Goal: Information Seeking & Learning: Check status

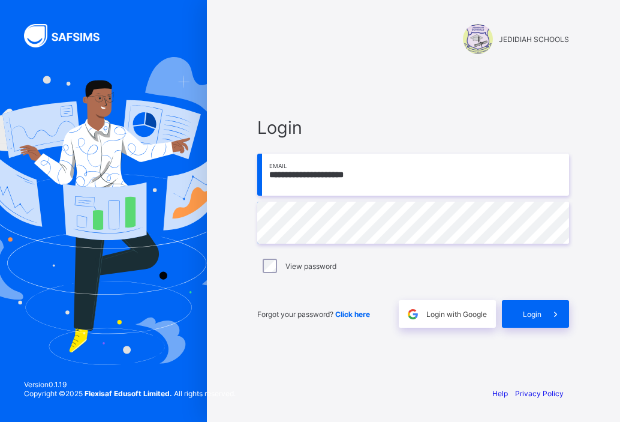
click at [376, 181] on input "**********" at bounding box center [413, 175] width 312 height 42
type input "**********"
click at [529, 313] on span "Login" at bounding box center [532, 314] width 19 height 9
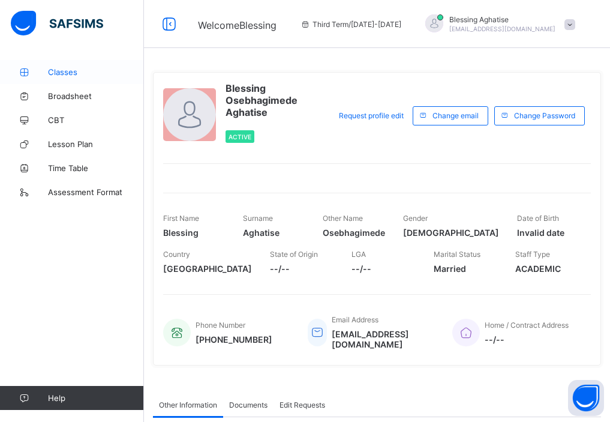
click at [63, 71] on span "Classes" at bounding box center [96, 72] width 96 height 10
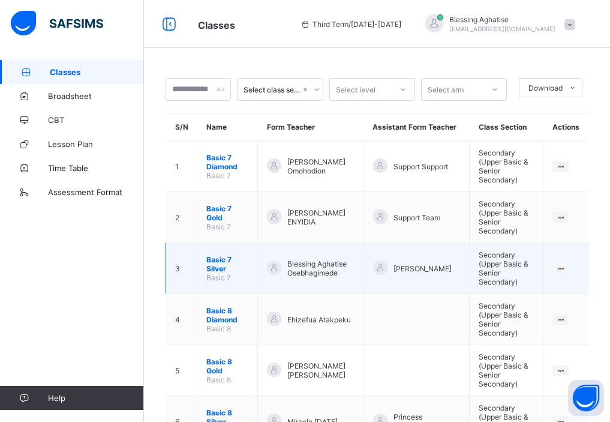
click at [215, 255] on span "Basic 7 Silver" at bounding box center [227, 264] width 42 height 18
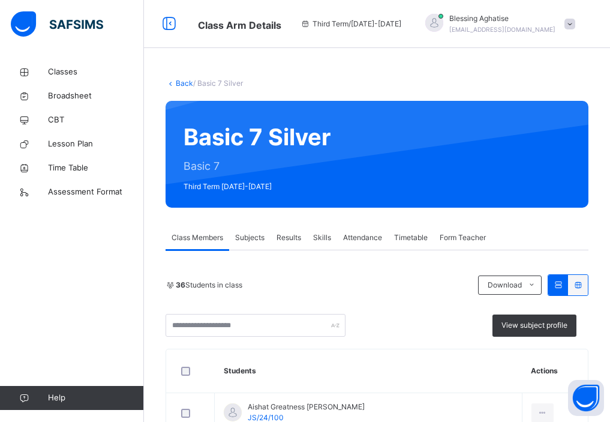
click at [285, 239] on span "Results" at bounding box center [289, 237] width 25 height 11
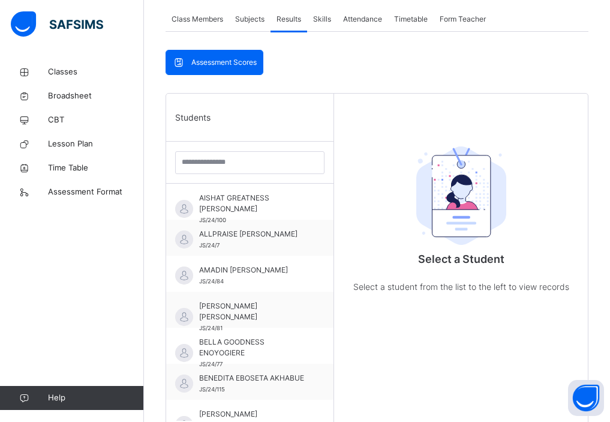
scroll to position [228, 0]
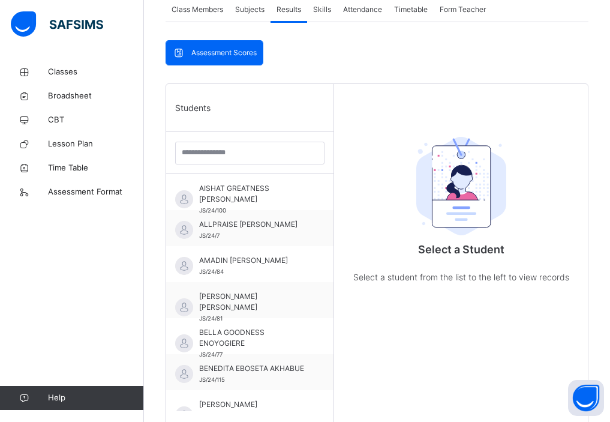
drag, startPoint x: 608, startPoint y: 345, endPoint x: 605, endPoint y: 373, distance: 28.4
click at [605, 373] on div "Back / Basic 7 Silver Basic 7 Silver Basic 7 Third Term [DATE]-[DATE] Class Mem…" at bounding box center [377, 187] width 466 height 710
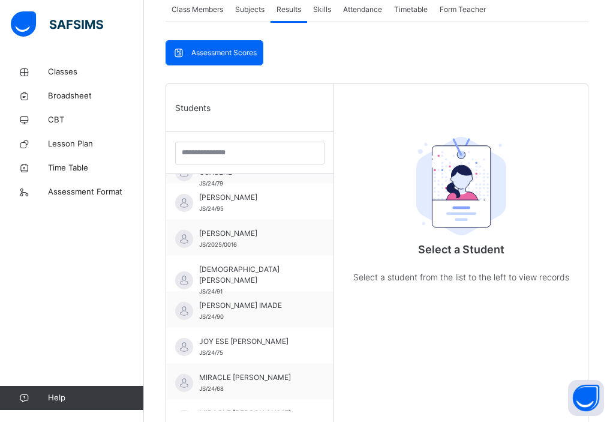
scroll to position [495, 0]
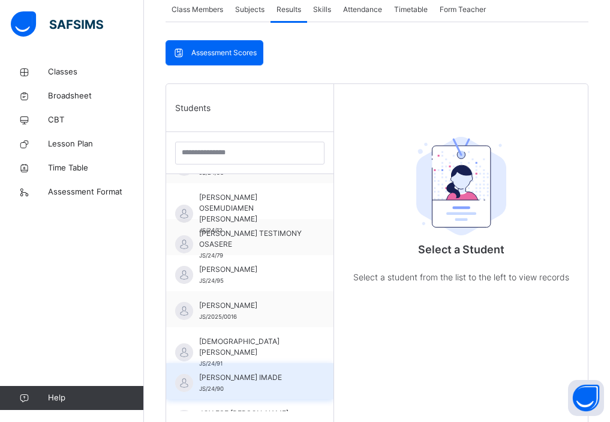
click at [250, 379] on span "[PERSON_NAME] IMADE" at bounding box center [252, 377] width 107 height 11
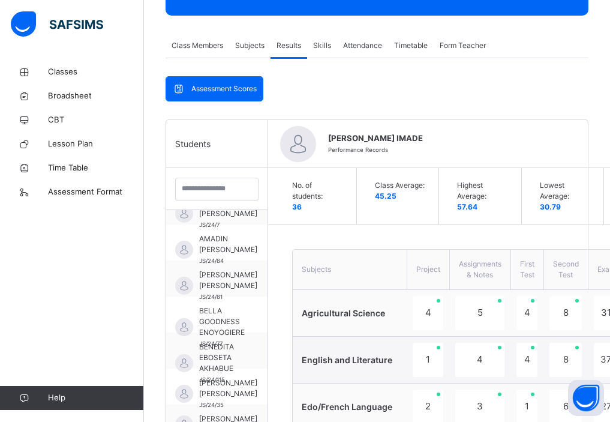
scroll to position [0, 0]
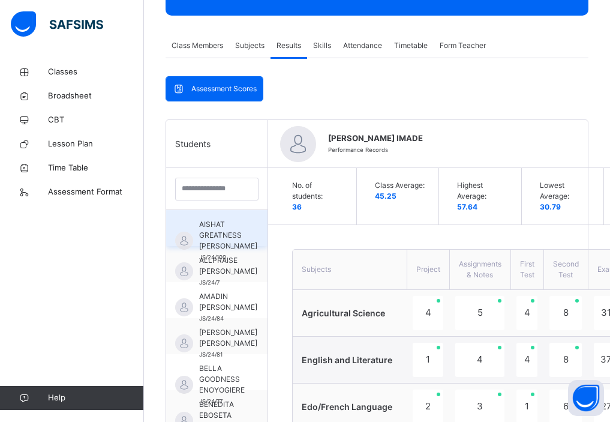
click at [219, 239] on span "AISHAT GREATNESS [PERSON_NAME]" at bounding box center [228, 235] width 58 height 32
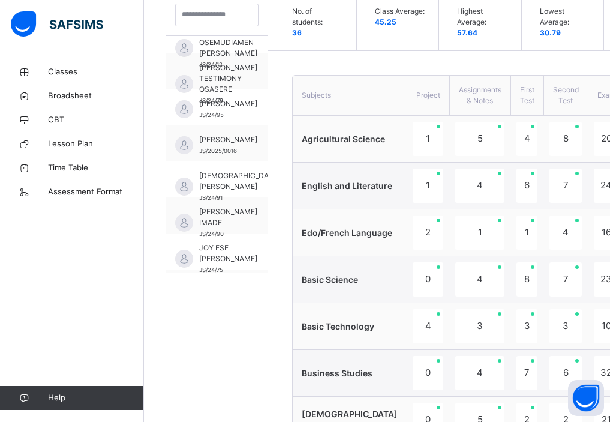
scroll to position [528, 0]
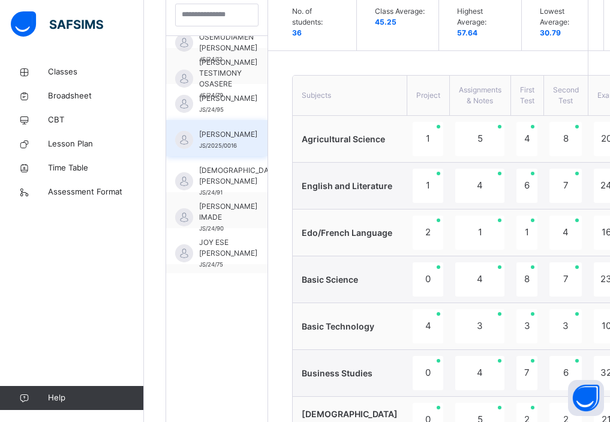
click at [229, 140] on span "[PERSON_NAME]" at bounding box center [228, 134] width 58 height 11
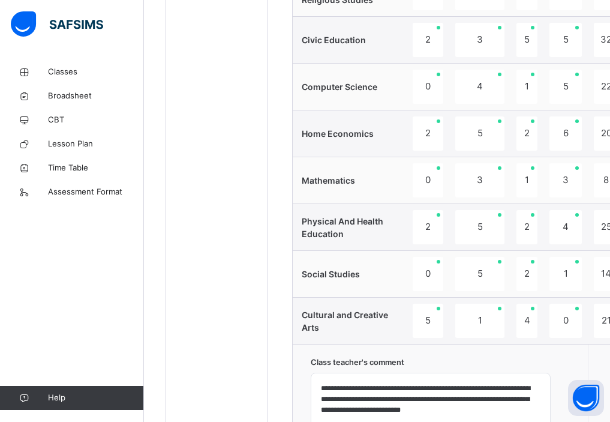
scroll to position [623, 0]
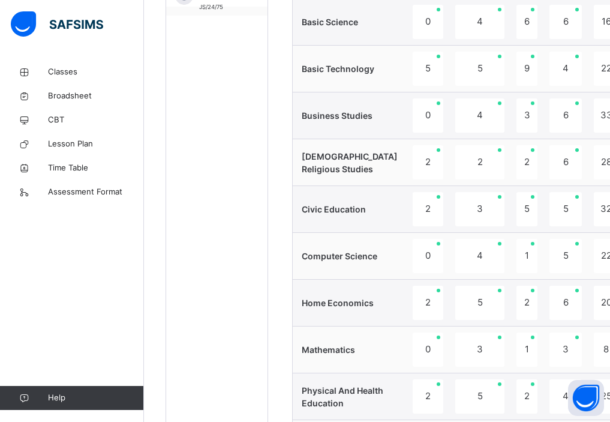
drag, startPoint x: 610, startPoint y: 164, endPoint x: 610, endPoint y: 142, distance: 22.2
click at [610, 142] on html "Class Arm Details Third Term / [DATE]-[DATE] Blessing Aghatise [EMAIL_ADDRESS][…" at bounding box center [305, 73] width 610 height 1392
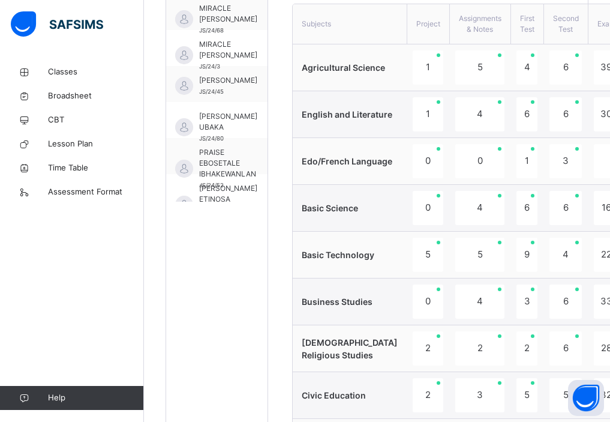
scroll to position [744, 0]
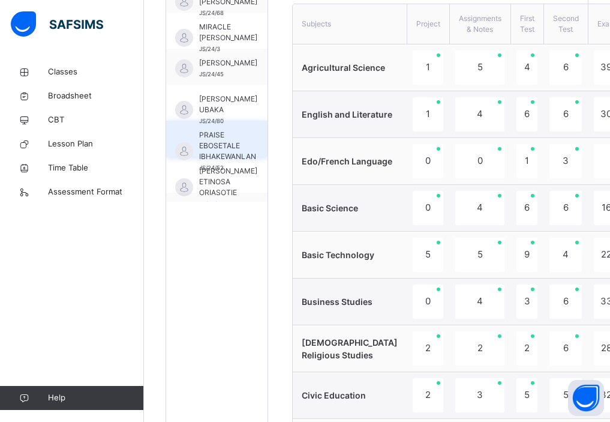
click at [234, 148] on span "PRAISE EBOSETALE IBHAKEWANLAN" at bounding box center [227, 146] width 57 height 32
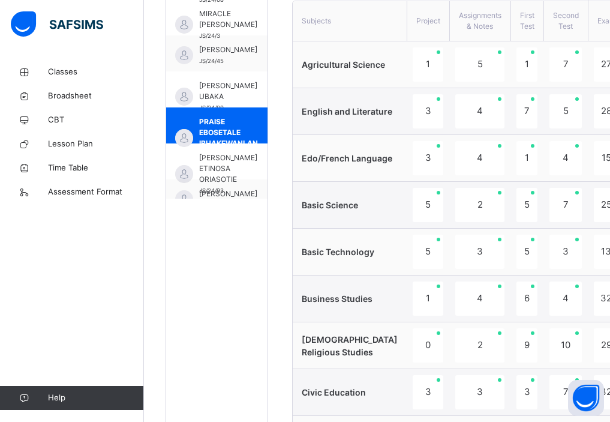
scroll to position [682, 0]
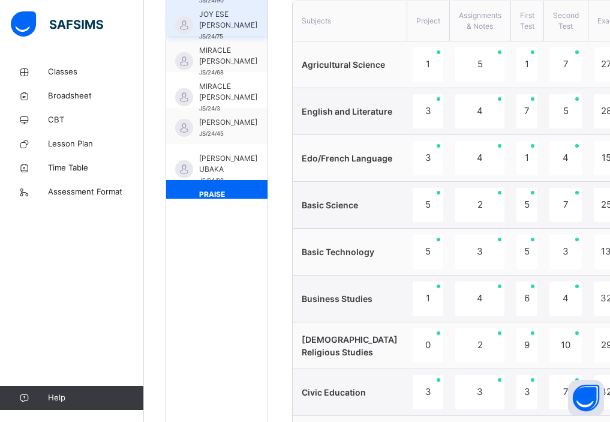
click at [249, 35] on div "JOY ESE [PERSON_NAME]/24/75" at bounding box center [216, 18] width 101 height 36
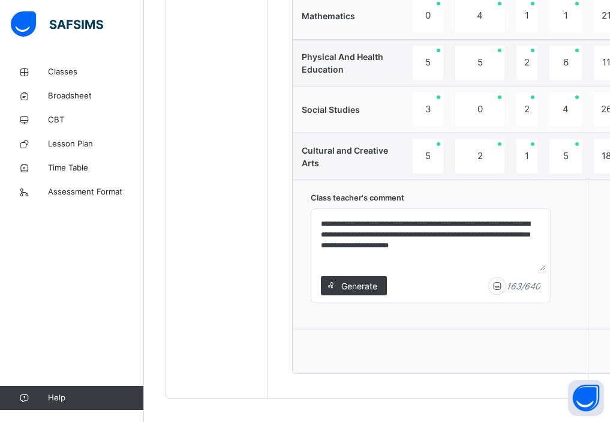
scroll to position [977, 0]
